Goal: Information Seeking & Learning: Compare options

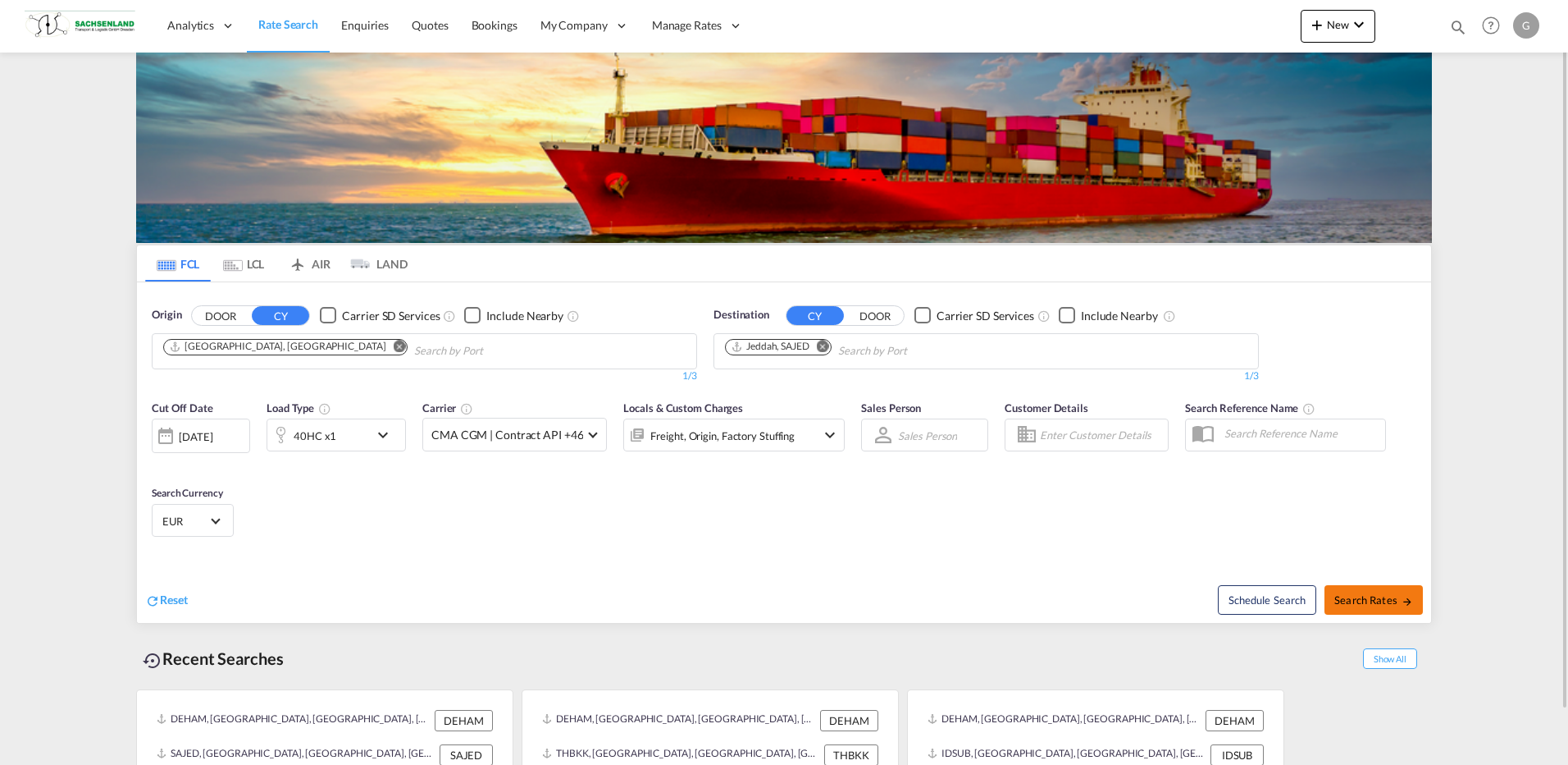
click at [1364, 587] on button "Search Rates" at bounding box center [1373, 600] width 98 height 29
type input "DEHAM to SAJED / [DATE]"
